Goal: Information Seeking & Learning: Learn about a topic

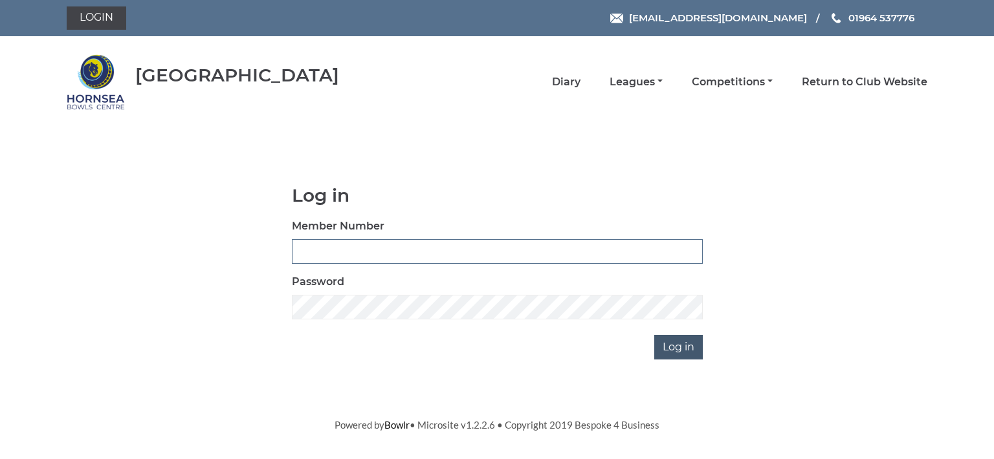
type input "0713"
click at [677, 345] on input "Log in" at bounding box center [678, 347] width 49 height 25
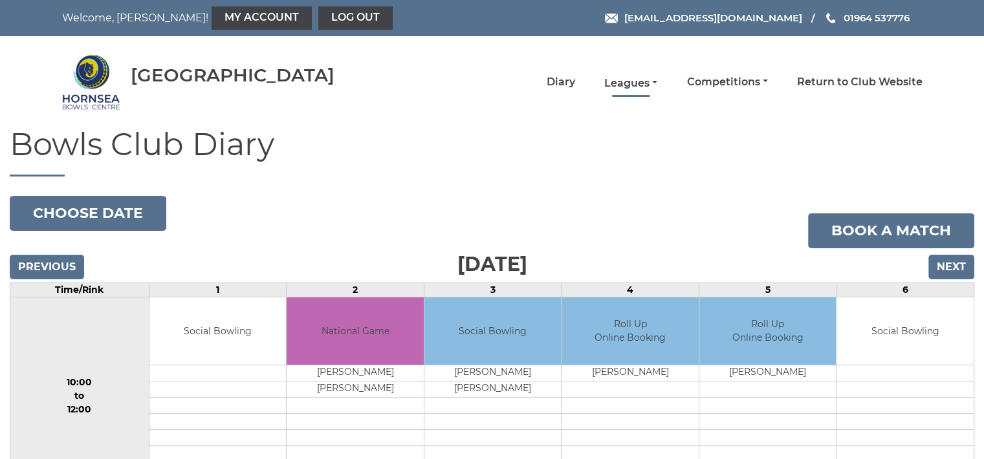
click at [648, 82] on link "Leagues" at bounding box center [630, 83] width 53 height 14
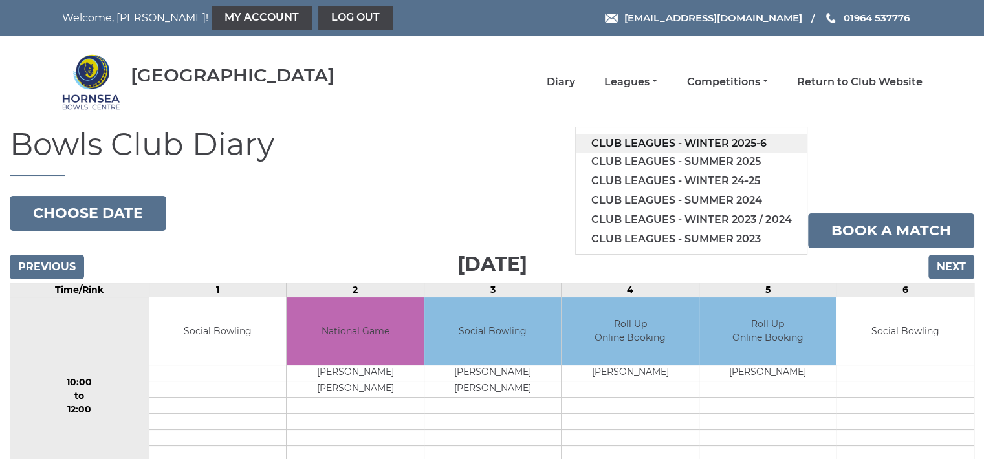
click at [693, 138] on link "Club leagues - Winter 2025-6" at bounding box center [691, 143] width 231 height 19
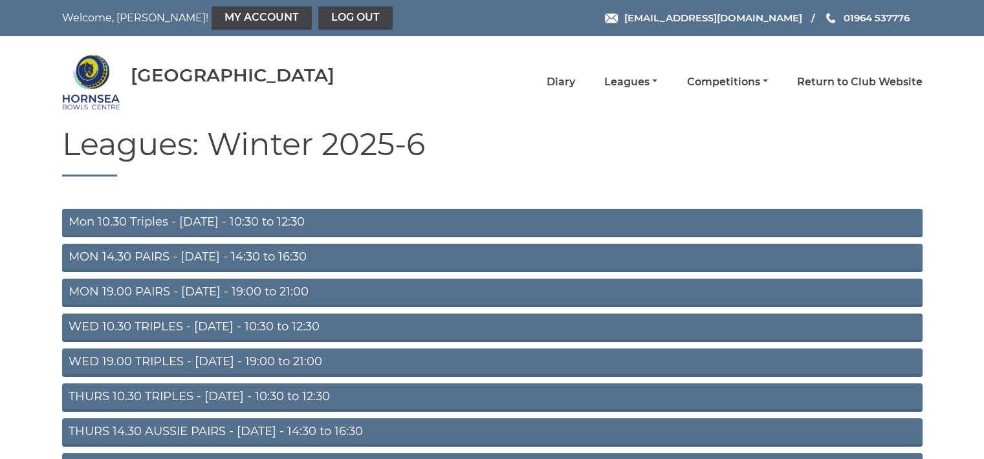
click at [267, 214] on link "Mon 10.30 Triples - Monday - 10:30 to 12:30" at bounding box center [492, 223] width 860 height 28
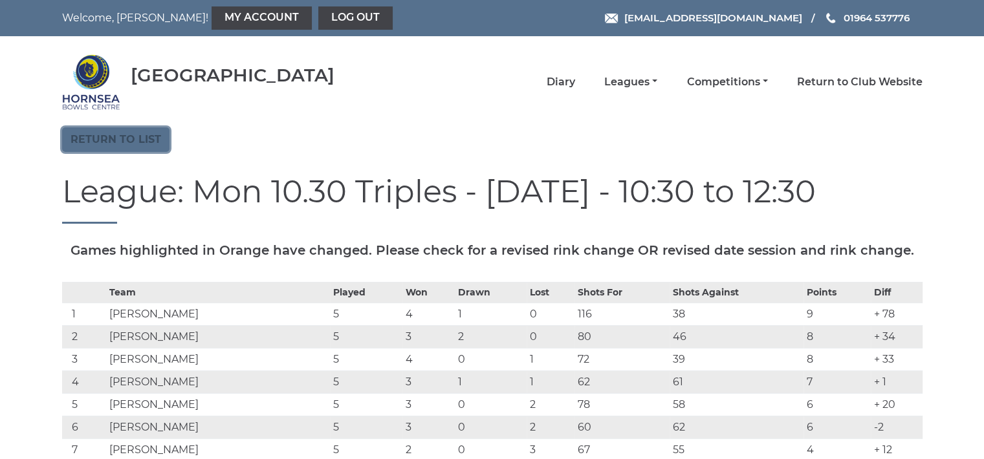
click at [144, 142] on link "Return to list" at bounding box center [115, 139] width 107 height 25
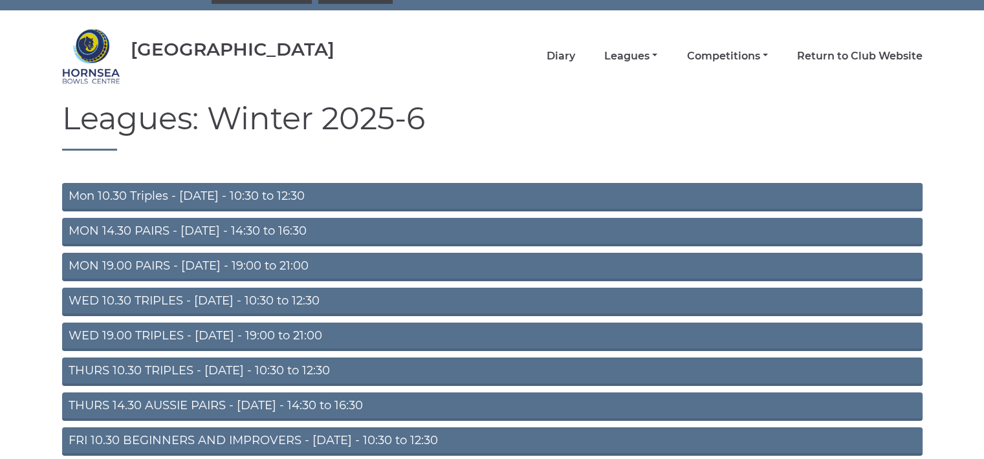
scroll to position [86, 0]
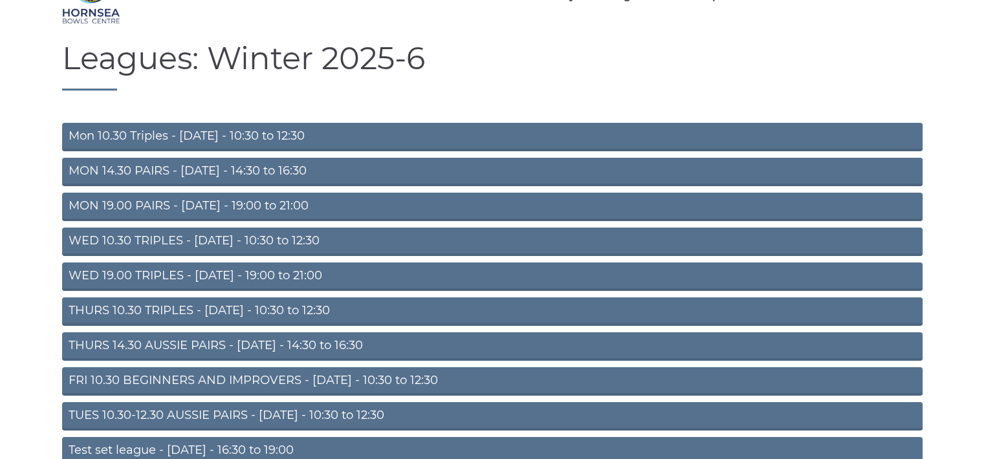
click at [217, 309] on link "THURS 10.30 TRIPLES - [DATE] - 10:30 to 12:30" at bounding box center [492, 312] width 860 height 28
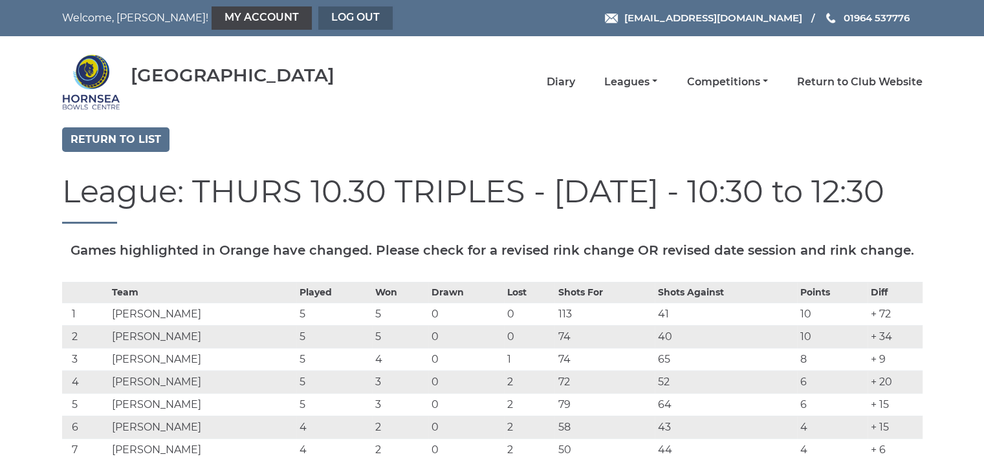
click at [318, 17] on link "Log out" at bounding box center [355, 17] width 74 height 23
